Goal: Information Seeking & Learning: Understand process/instructions

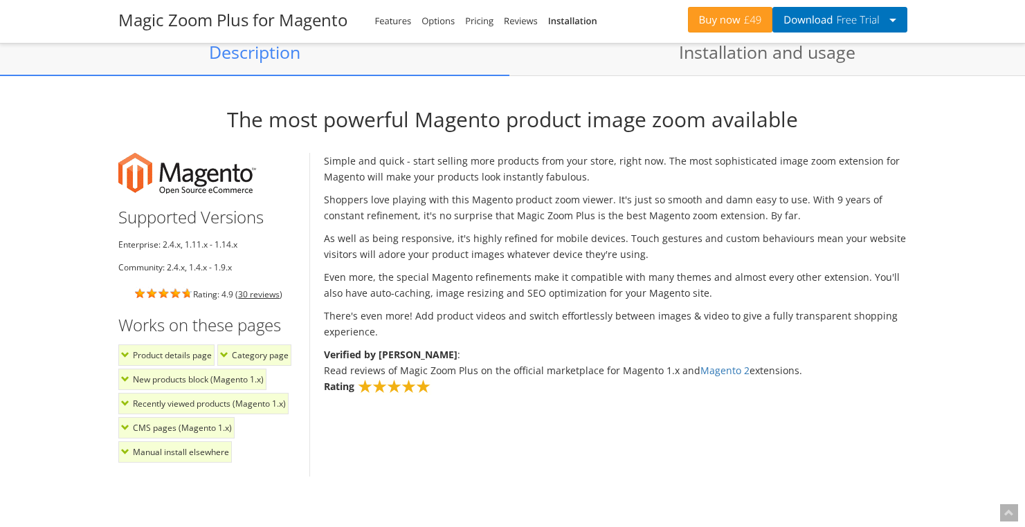
scroll to position [1152, 0]
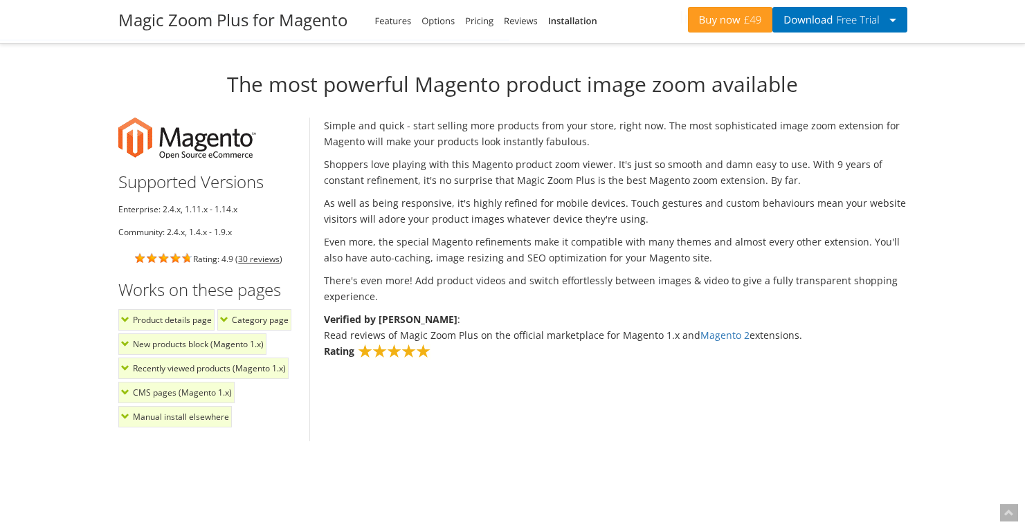
click at [154, 390] on li "CMS pages (Magento 1.x)" at bounding box center [176, 392] width 116 height 21
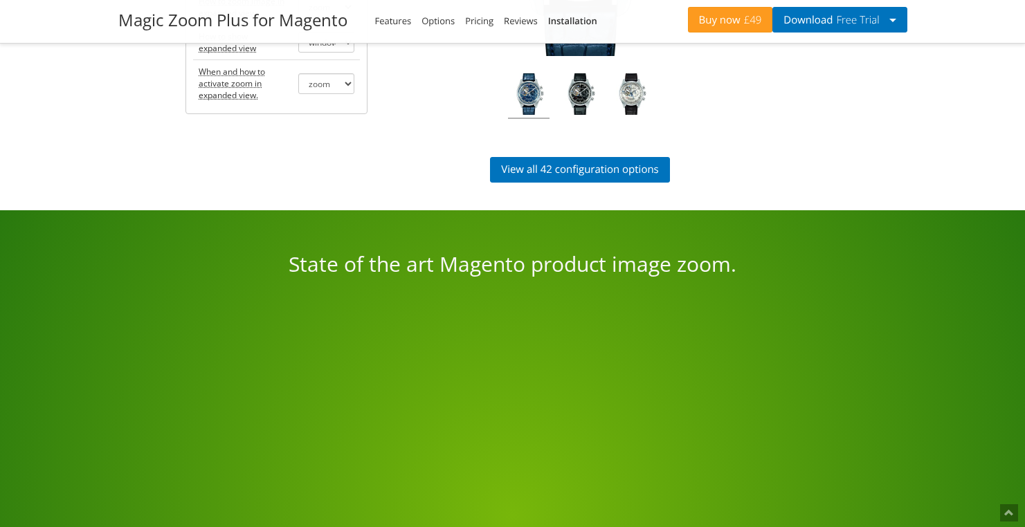
scroll to position [2366, 0]
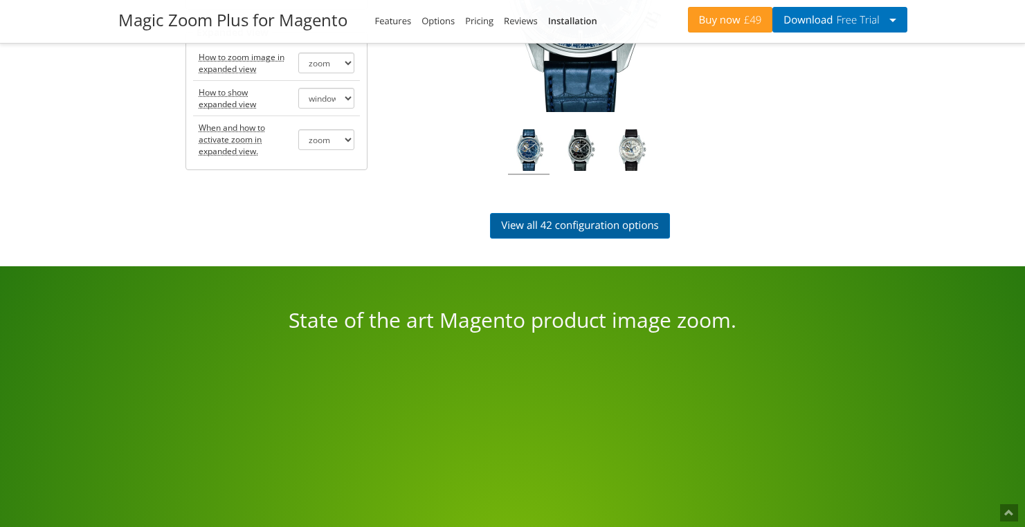
click at [603, 215] on link "View all 42 configuration options" at bounding box center [580, 226] width 180 height 26
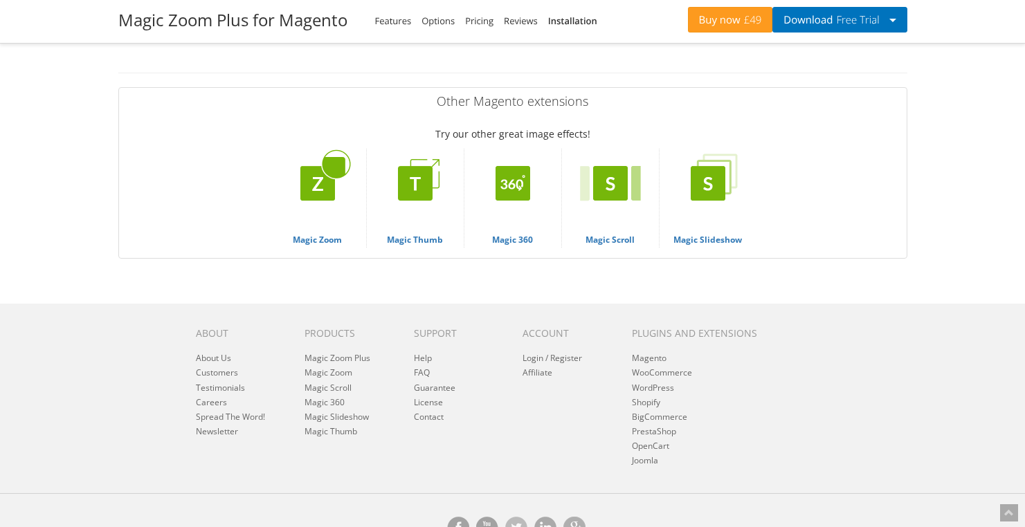
scroll to position [5029, 0]
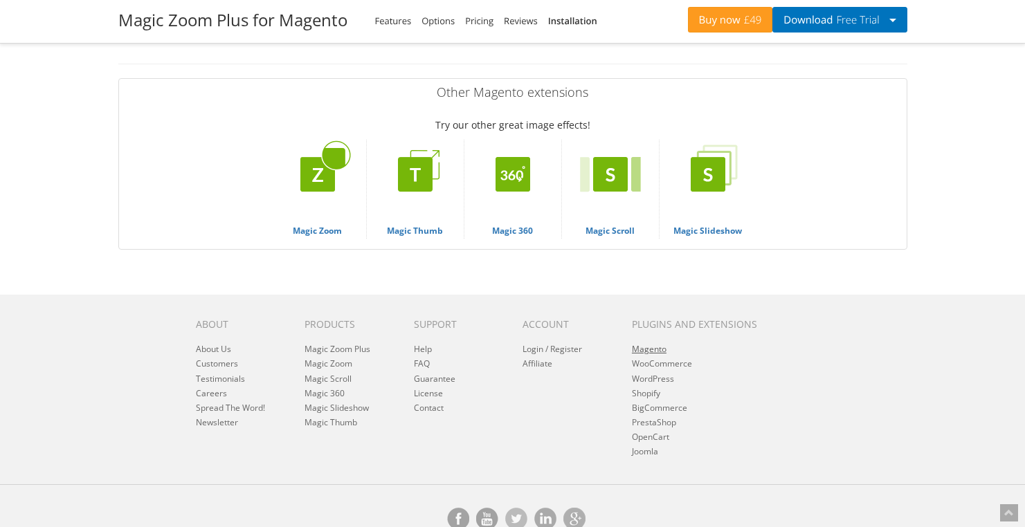
click at [646, 343] on link "Magento" at bounding box center [649, 349] width 35 height 12
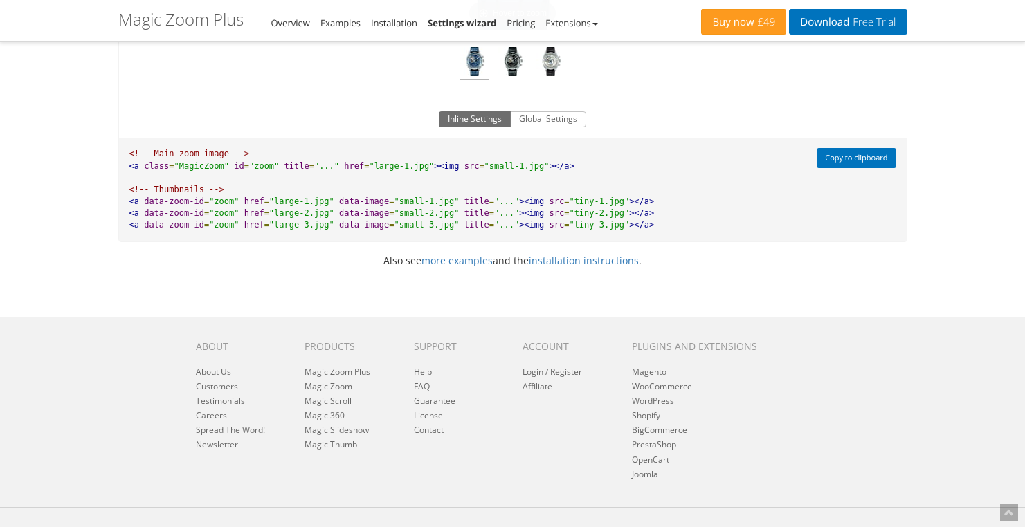
scroll to position [1172, 0]
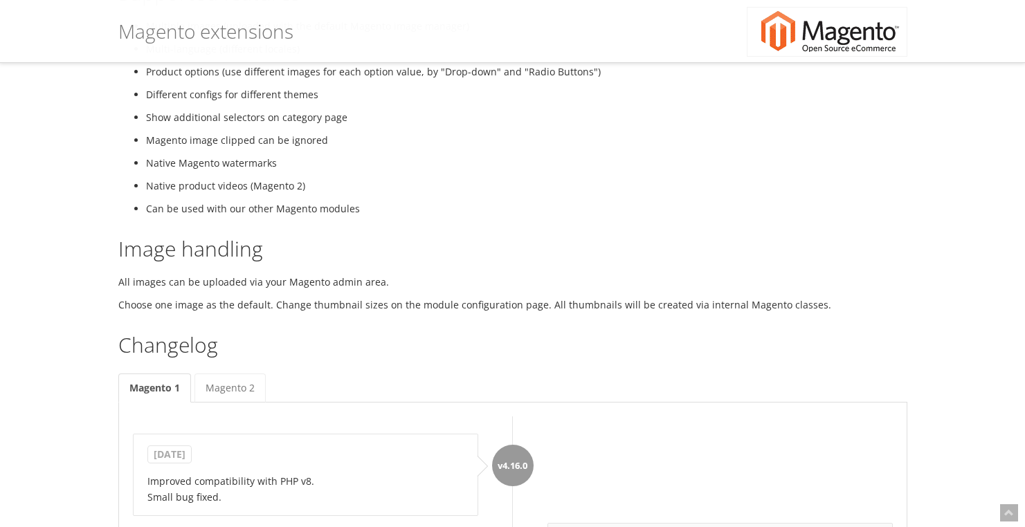
scroll to position [962, 0]
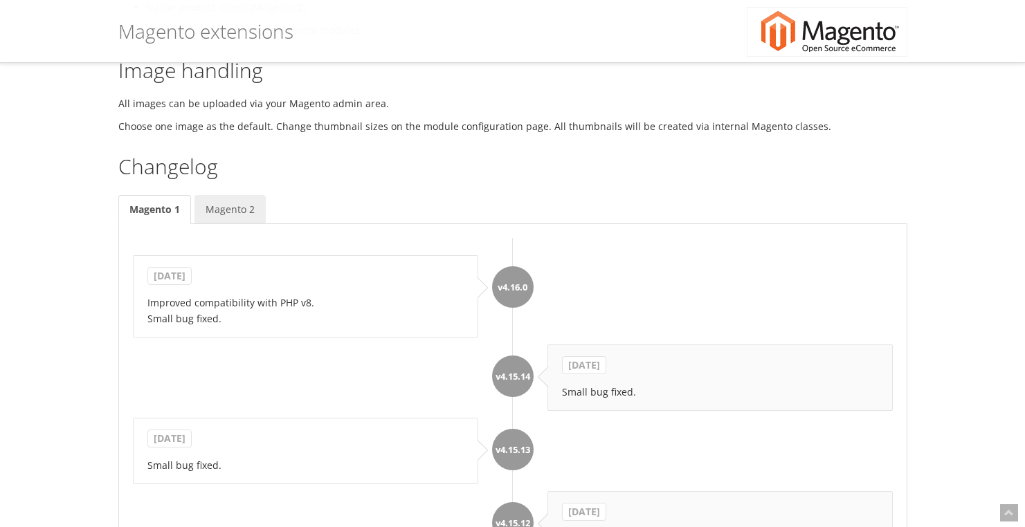
click at [244, 218] on link "Magento 2" at bounding box center [229, 209] width 71 height 29
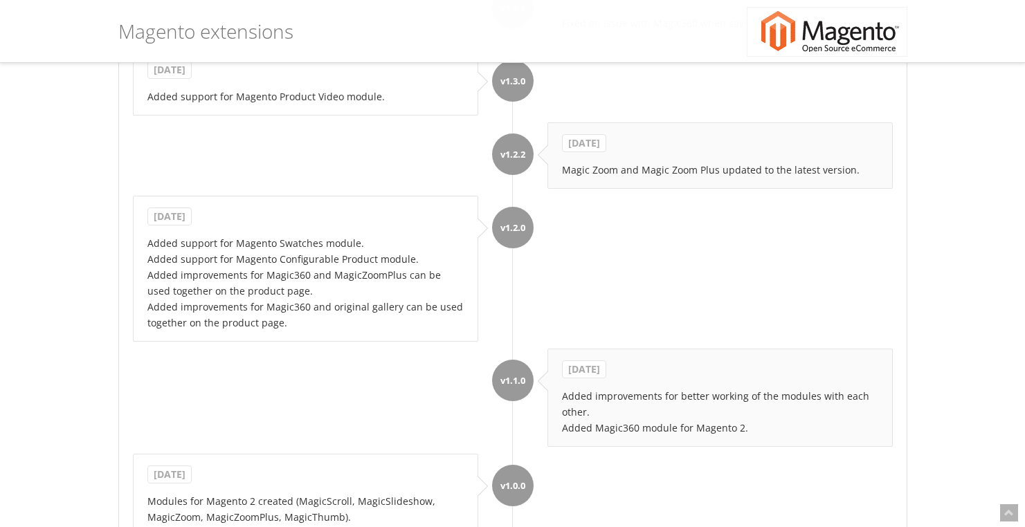
scroll to position [7683, 0]
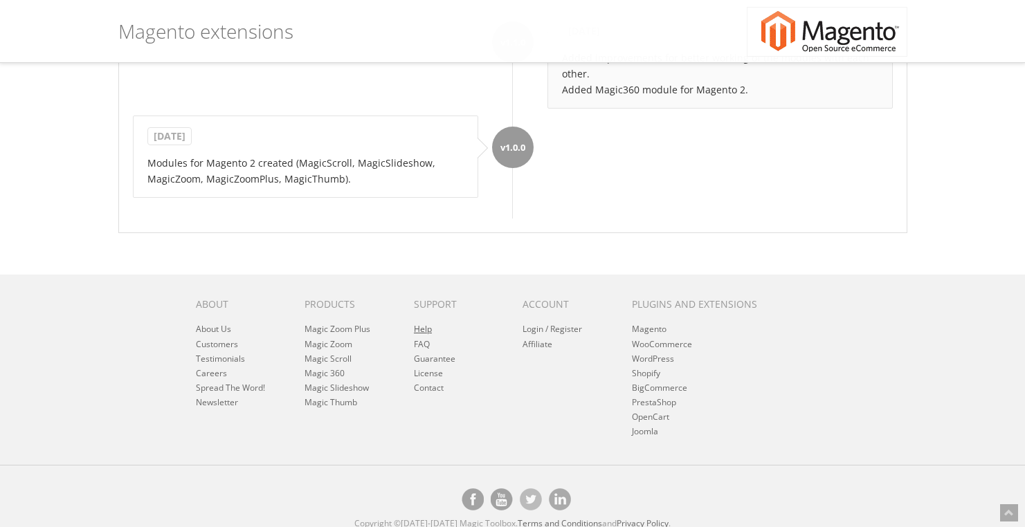
click at [428, 323] on link "Help" at bounding box center [423, 329] width 18 height 12
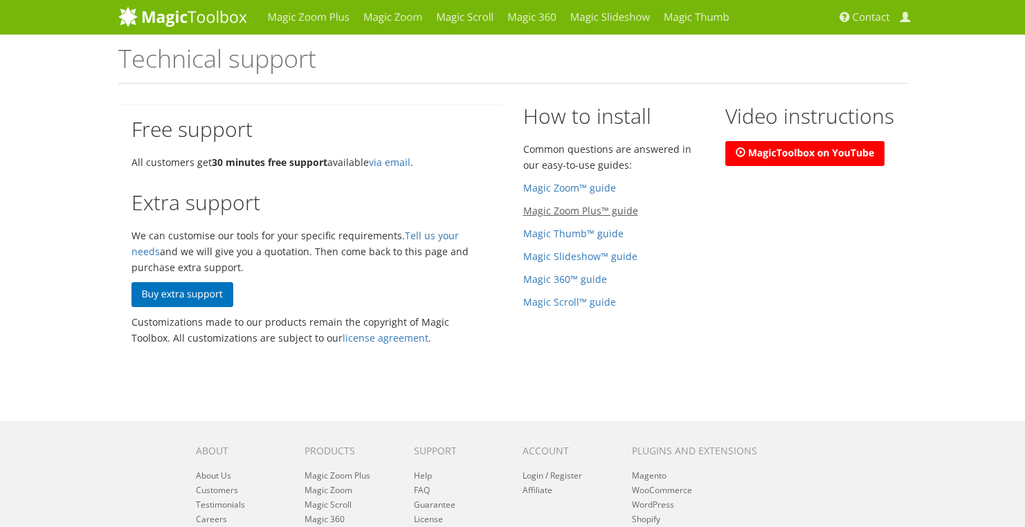
click at [571, 212] on link "Magic Zoom Plus™ guide" at bounding box center [580, 210] width 115 height 13
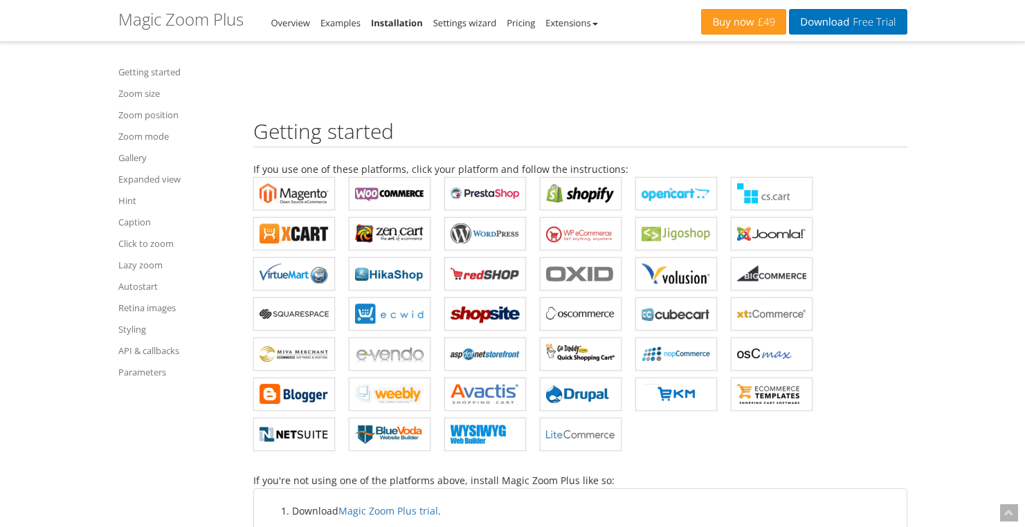
scroll to position [532, 0]
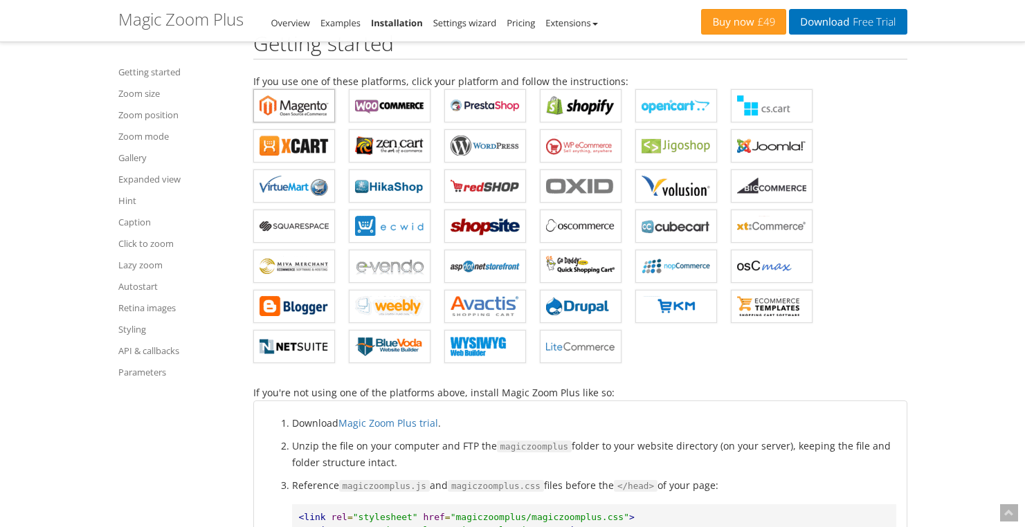
click at [302, 113] on b "Magic Zoom Plus for Magento" at bounding box center [294, 106] width 69 height 21
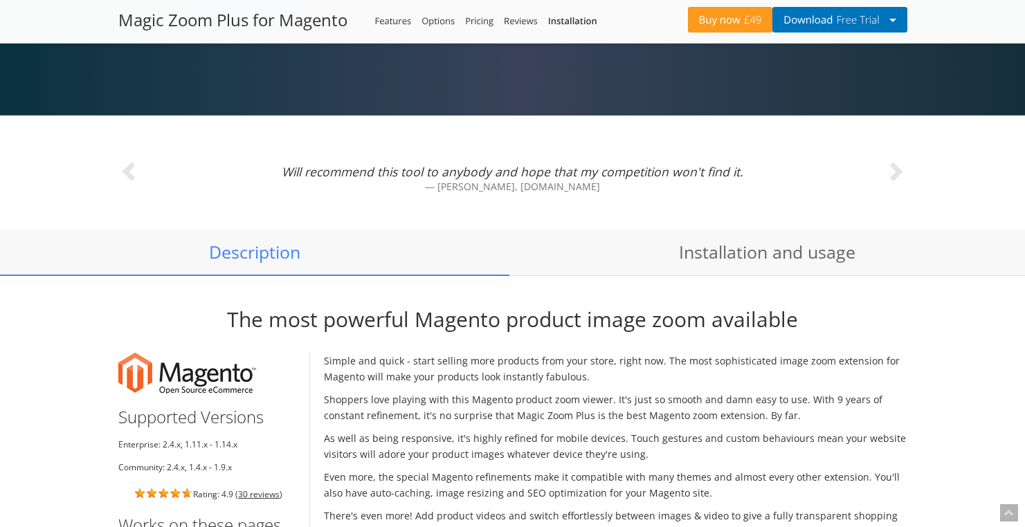
scroll to position [1063, 0]
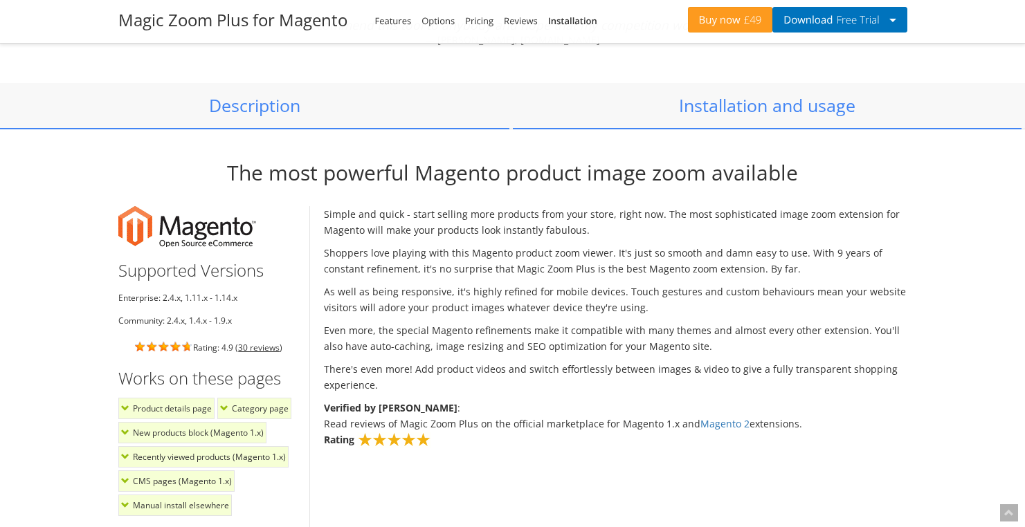
click at [757, 112] on link "Installation and usage" at bounding box center [767, 106] width 509 height 46
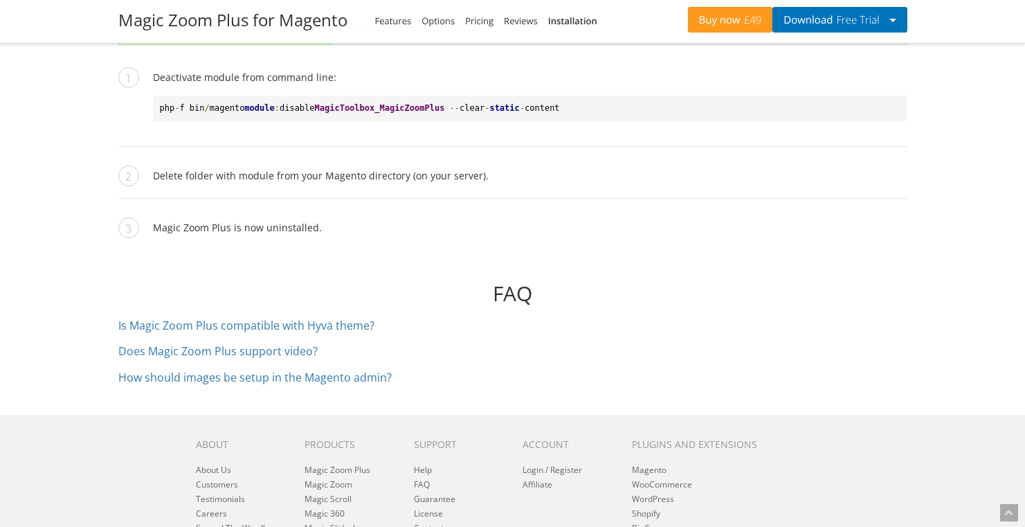
scroll to position [6349, 0]
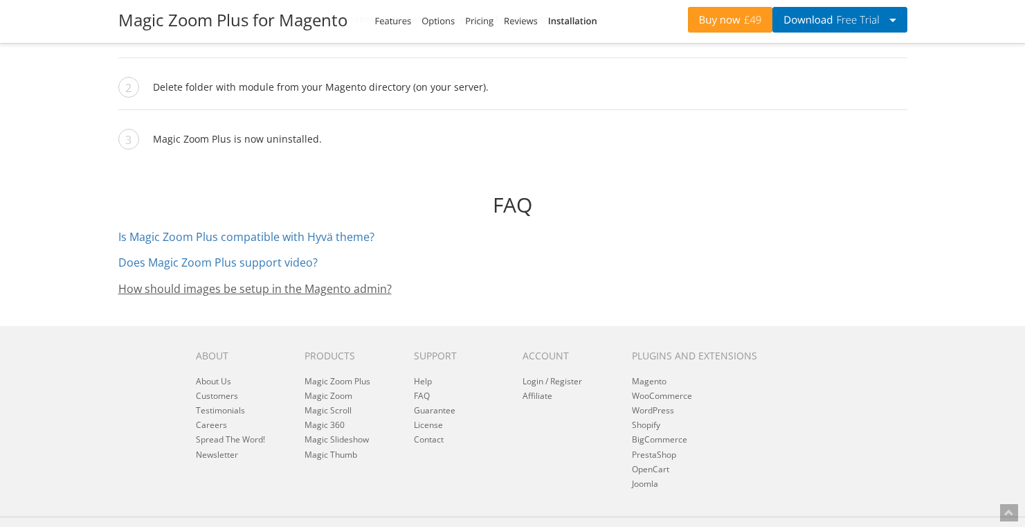
click at [252, 281] on link "How should images be setup in the Magento admin?" at bounding box center [254, 288] width 273 height 15
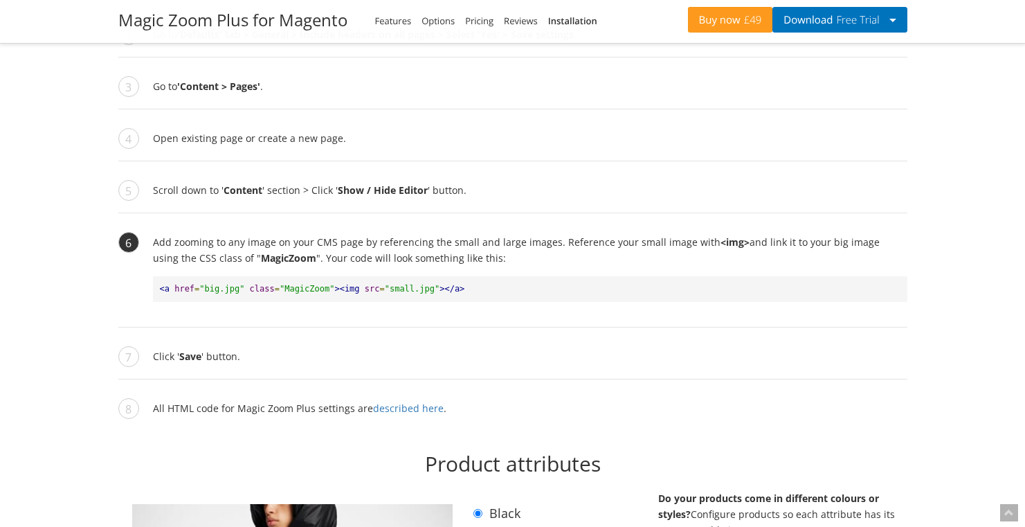
scroll to position [4043, 0]
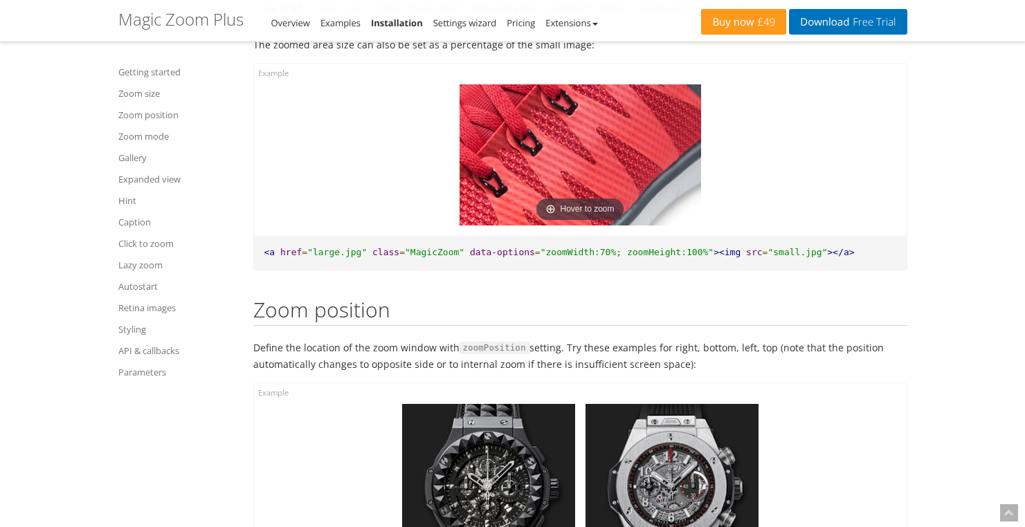
scroll to position [1880, 0]
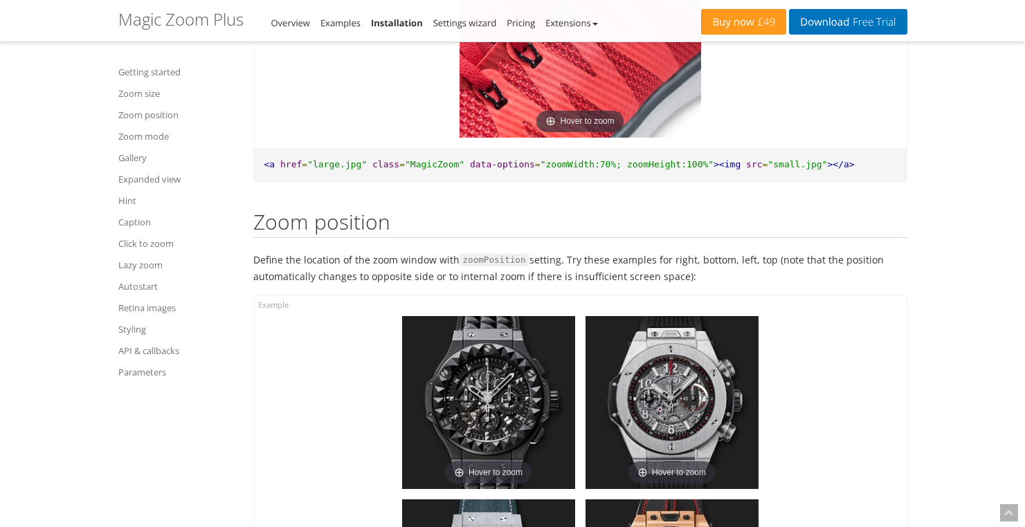
click at [149, 376] on link "Parameters" at bounding box center [177, 372] width 118 height 17
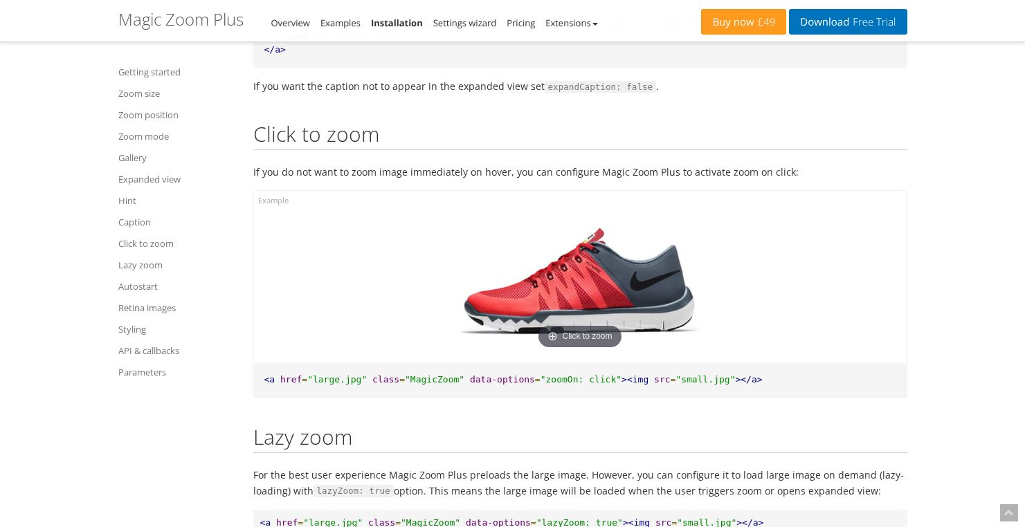
scroll to position [12453, 0]
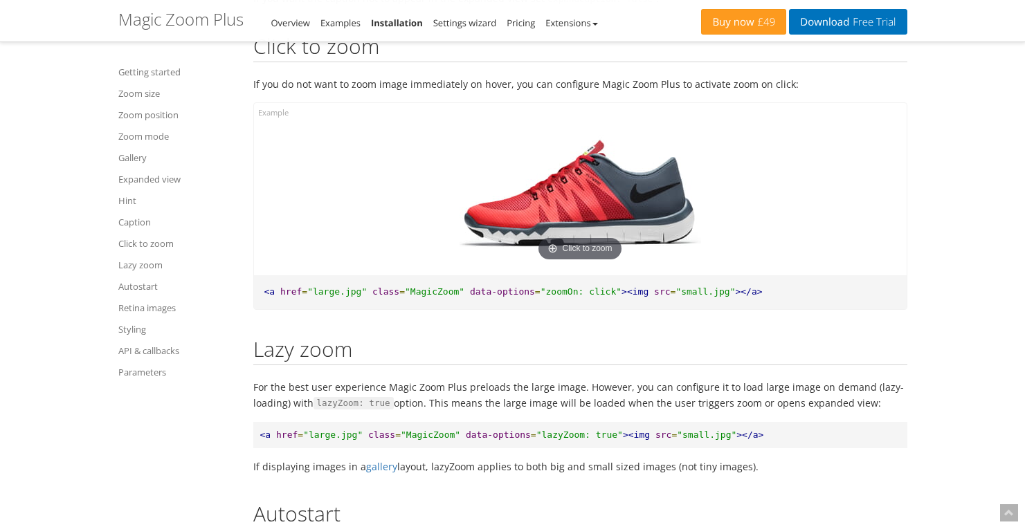
click at [597, 228] on img at bounding box center [581, 194] width 242 height 141
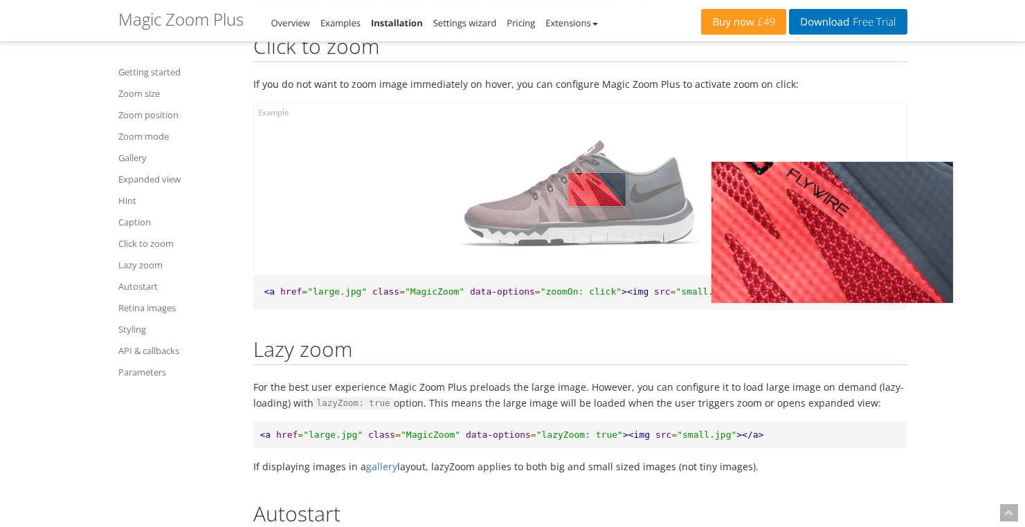
click at [597, 228] on img at bounding box center [581, 194] width 242 height 141
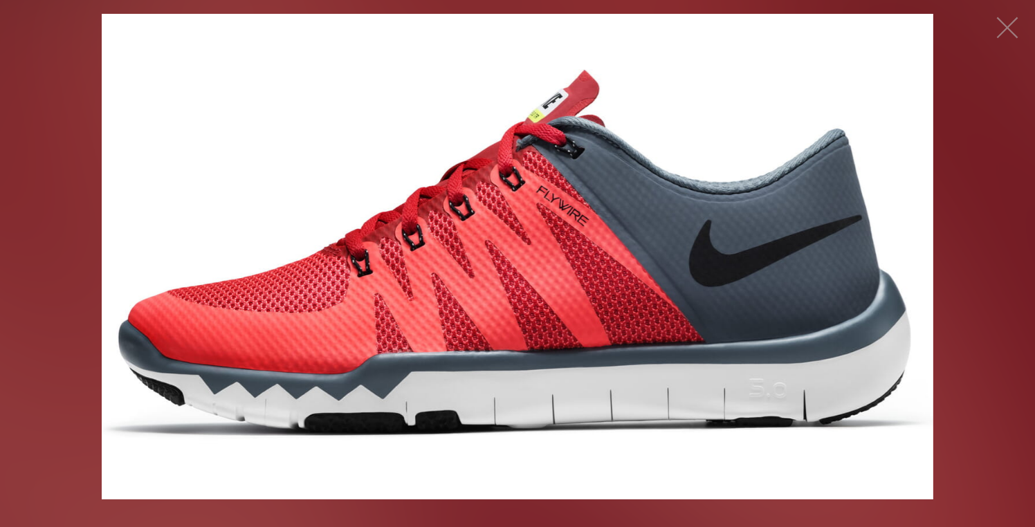
click at [558, 307] on img at bounding box center [518, 257] width 832 height 486
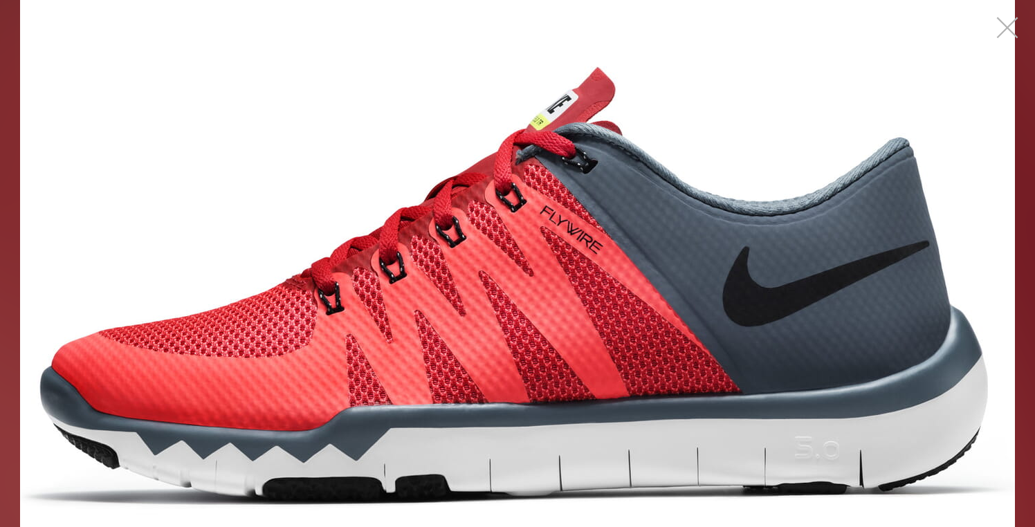
click at [1008, 37] on button "button" at bounding box center [1008, 28] width 42 height 42
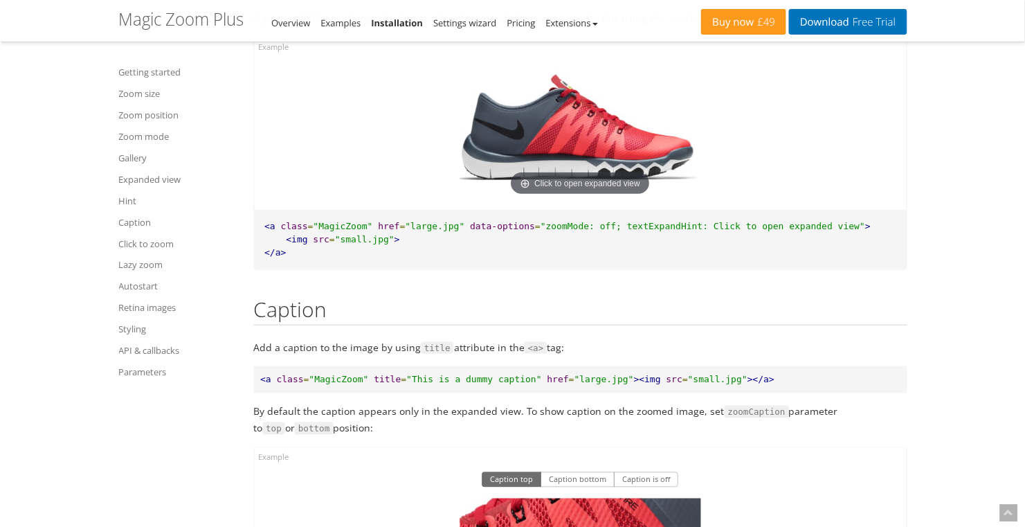
scroll to position [11470, 0]
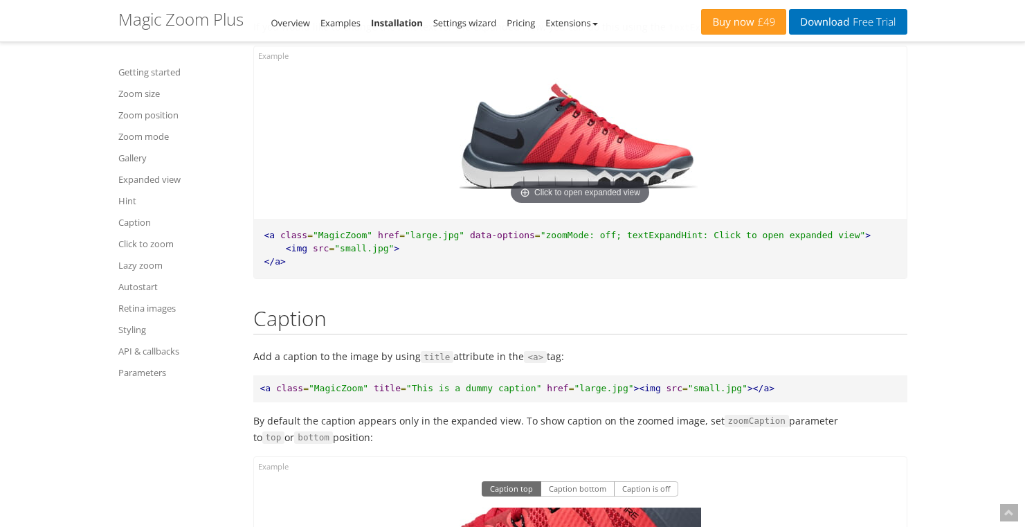
click at [821, 97] on div "Click to open expanded view" at bounding box center [580, 132] width 653 height 172
click at [345, 240] on span ""MagicZoom"" at bounding box center [343, 235] width 60 height 10
copy span "MagicZoom"
